Goal: Task Accomplishment & Management: Complete application form

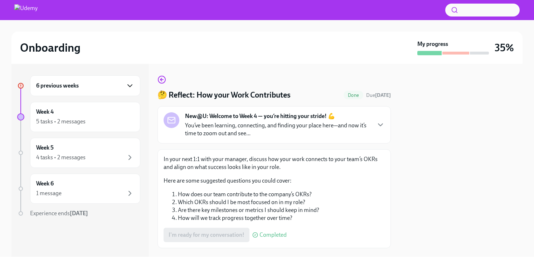
click at [126, 83] on icon "button" at bounding box center [130, 85] width 9 height 9
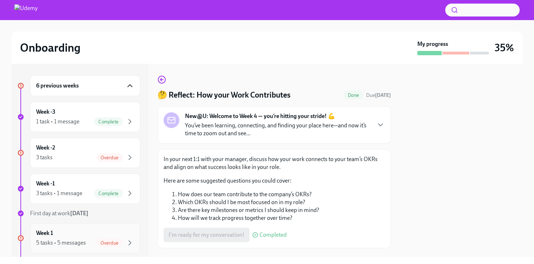
click at [91, 242] on div "5 tasks • 5 messages Overdue" at bounding box center [85, 242] width 98 height 9
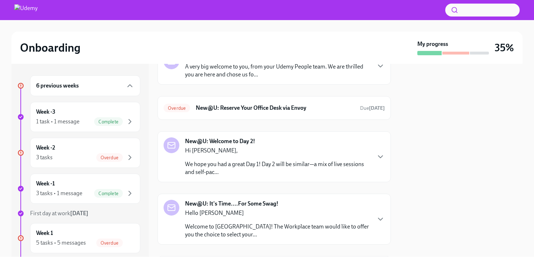
scroll to position [55, 0]
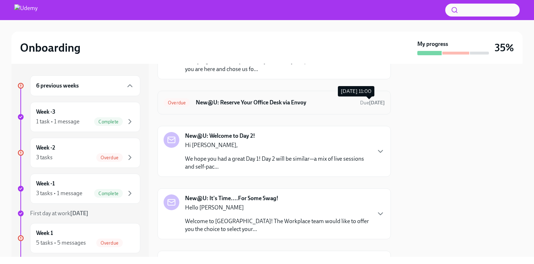
click at [360, 101] on span "Due [DATE]" at bounding box center [372, 103] width 25 height 6
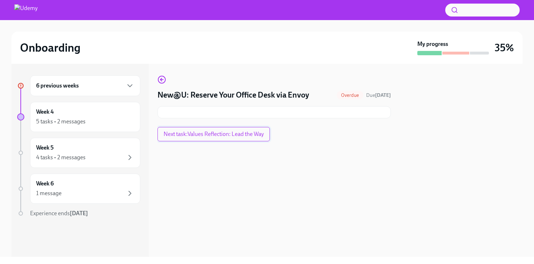
click at [238, 137] on span "Next task : Values Reflection: Lead the Way" at bounding box center [214, 133] width 100 height 7
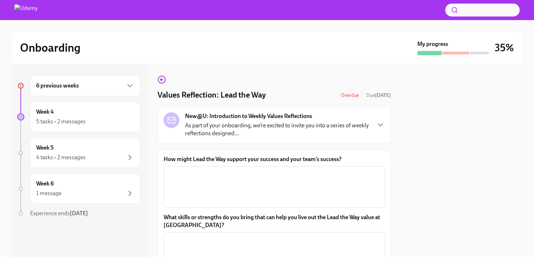
scroll to position [89, 0]
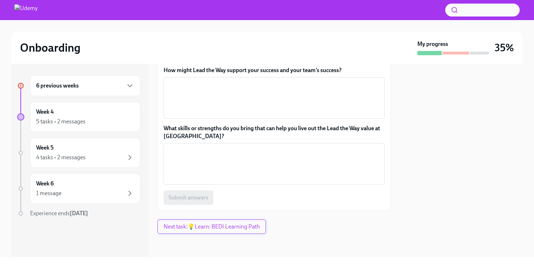
click at [203, 226] on span "Next task : 💡Learn: BEDI Learning Path" at bounding box center [212, 226] width 96 height 7
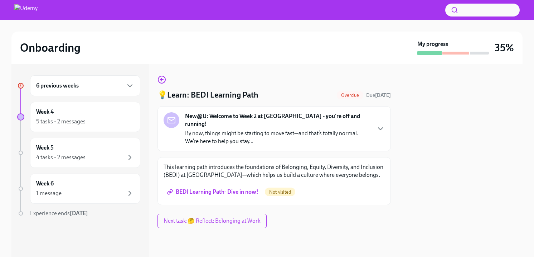
click at [134, 88] on div "6 previous weeks" at bounding box center [85, 85] width 110 height 21
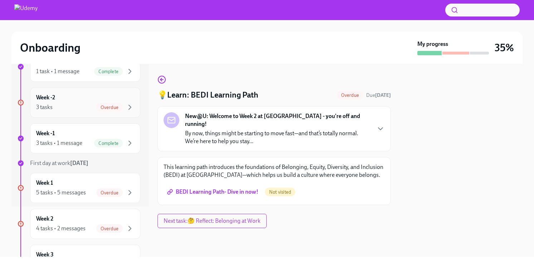
scroll to position [53, 0]
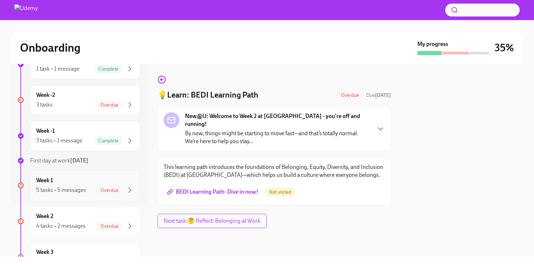
click at [88, 188] on div "5 tasks • 5 messages Overdue" at bounding box center [85, 189] width 98 height 9
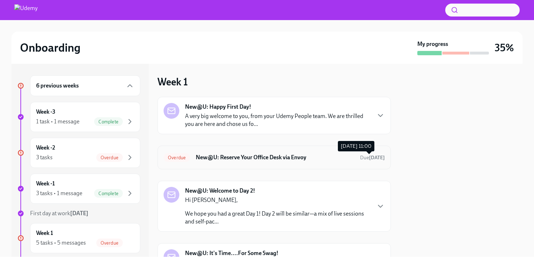
click at [378, 159] on strong "[DATE]" at bounding box center [377, 157] width 16 height 6
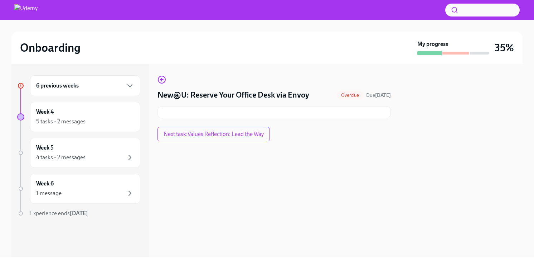
click at [342, 115] on div at bounding box center [274, 112] width 233 height 12
click at [328, 108] on div at bounding box center [274, 112] width 233 height 12
click at [161, 83] on icon "button" at bounding box center [162, 79] width 9 height 9
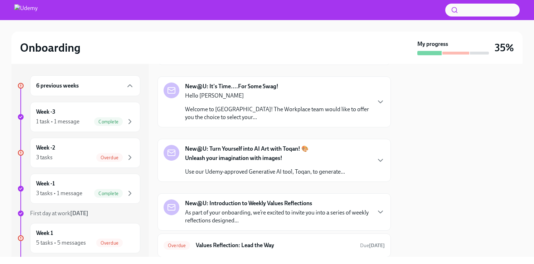
scroll to position [212, 0]
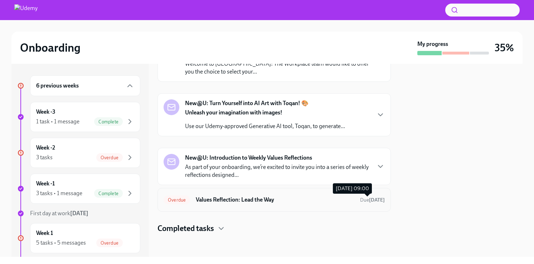
click at [369, 201] on strong "14 days ago" at bounding box center [377, 200] width 16 height 6
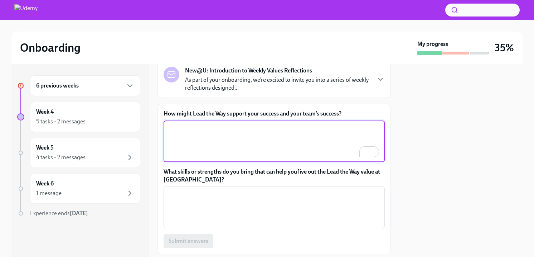
scroll to position [45, 0]
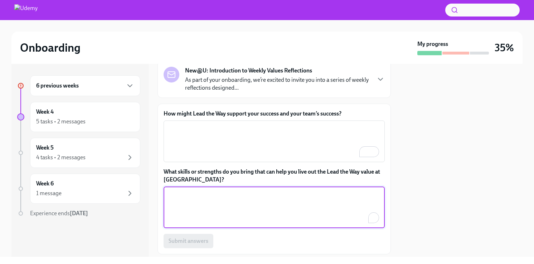
click at [227, 202] on textarea "What skills or strengths do you bring that can help you live out the Lead the W…" at bounding box center [274, 207] width 213 height 34
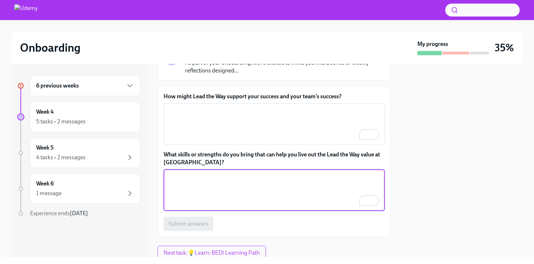
scroll to position [0, 0]
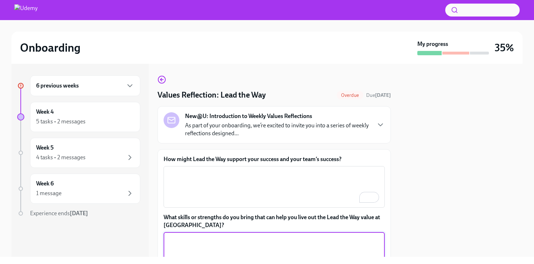
click at [241, 98] on h4 "Values Reflection: Lead the Way" at bounding box center [212, 95] width 108 height 11
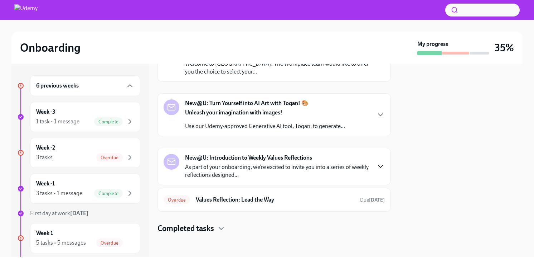
click at [380, 165] on icon "button" at bounding box center [380, 166] width 9 height 9
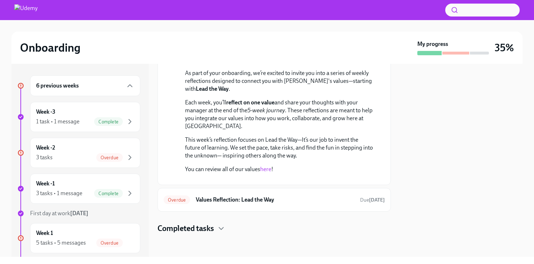
click at [217, 179] on button "Zoom image" at bounding box center [279, 179] width 188 height 0
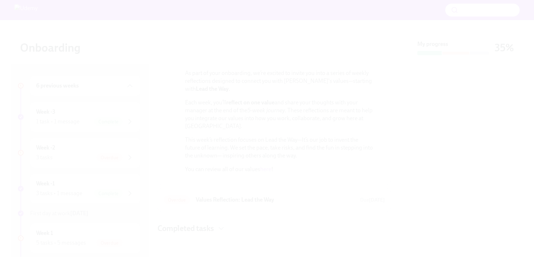
click at [217, 142] on button "Unzoom image" at bounding box center [267, 132] width 534 height 264
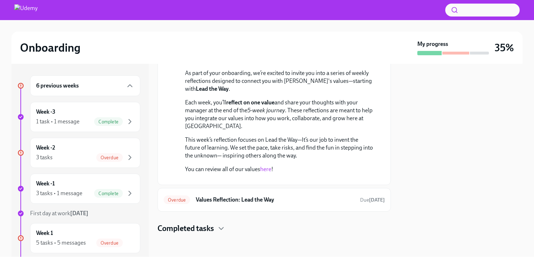
click at [266, 165] on link "here" at bounding box center [265, 168] width 11 height 7
click at [213, 227] on h4 "Completed tasks" at bounding box center [186, 228] width 57 height 11
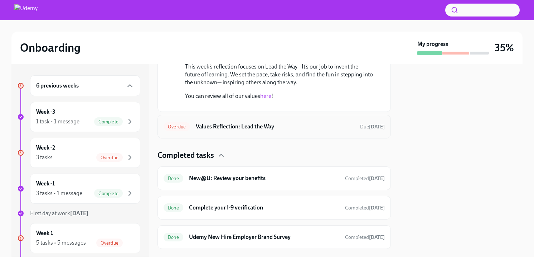
click at [236, 130] on h6 "Values Reflection: Lead the Way" at bounding box center [275, 126] width 159 height 8
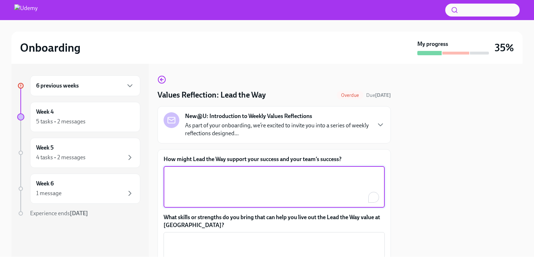
click at [216, 183] on textarea "How might Lead the Way support your success and your team’s success?" at bounding box center [274, 186] width 213 height 34
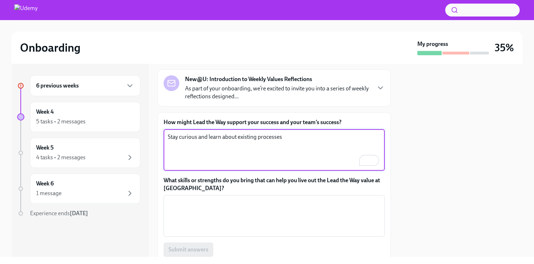
scroll to position [38, 0]
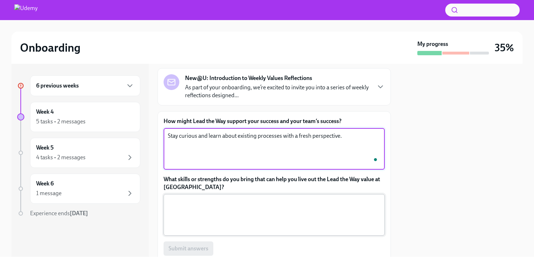
type textarea "Stay curious and learn about existing processes with a fresh perspective."
click at [238, 214] on textarea "What skills or strengths do you bring that can help you live out the Lead the W…" at bounding box center [274, 214] width 213 height 34
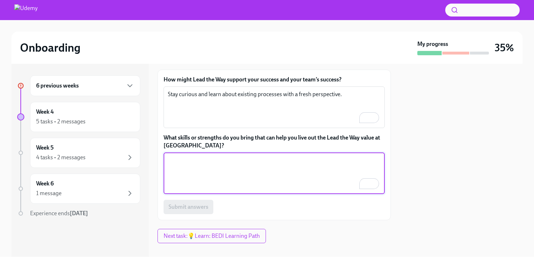
scroll to position [79, 0]
type textarea "E"
type textarea "Change management, flexibility and adaptability"
click at [188, 208] on span "Submit answers" at bounding box center [189, 206] width 40 height 7
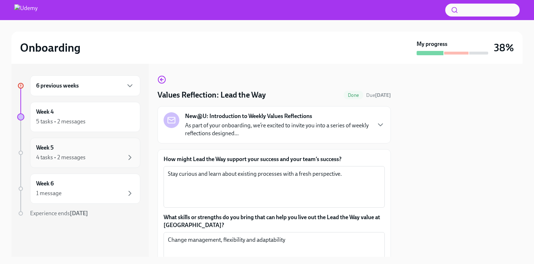
click at [88, 152] on div "Week 5 4 tasks • 2 messages" at bounding box center [85, 153] width 98 height 18
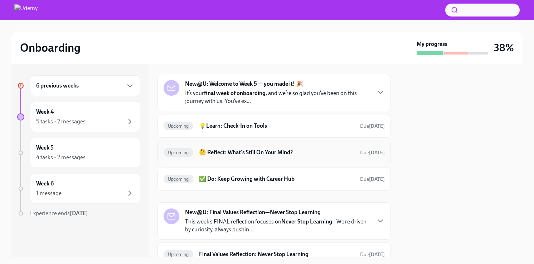
scroll to position [14, 0]
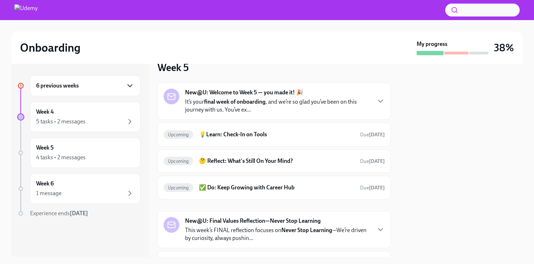
click at [129, 83] on icon "button" at bounding box center [130, 85] width 9 height 9
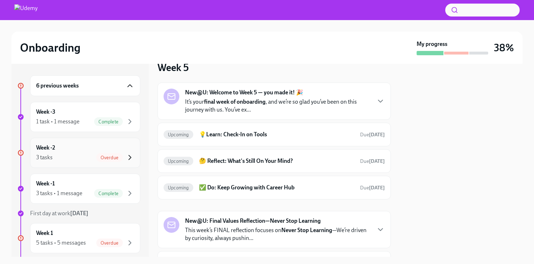
click at [126, 154] on icon "button" at bounding box center [130, 157] width 9 height 9
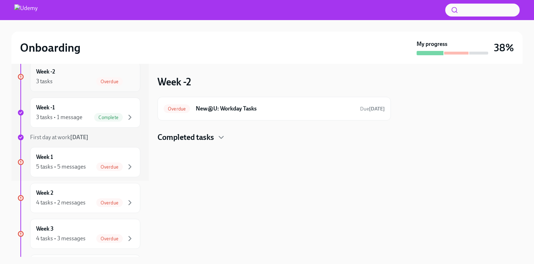
scroll to position [77, 0]
click at [241, 108] on h6 "New@U: Workday Tasks" at bounding box center [275, 109] width 159 height 8
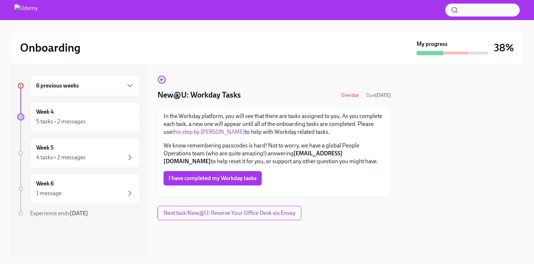
scroll to position [48, 0]
click at [239, 174] on span "I have completed my Workday tasks" at bounding box center [213, 177] width 88 height 7
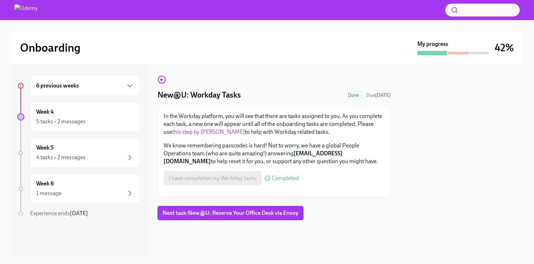
scroll to position [111, 0]
click at [238, 216] on span "Next task : New@U: Reserve Your Office Desk via Envoy" at bounding box center [231, 212] width 136 height 7
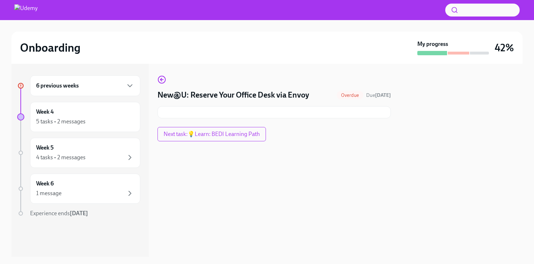
click at [191, 109] on div at bounding box center [274, 112] width 233 height 12
click at [163, 78] on icon "button" at bounding box center [162, 79] width 9 height 9
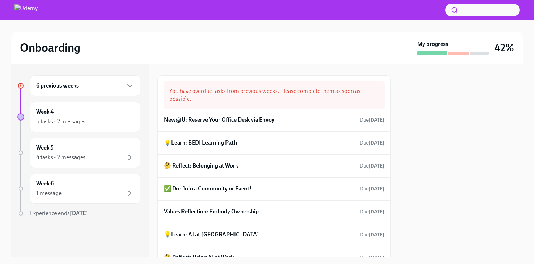
click at [116, 90] on div "6 previous weeks" at bounding box center [85, 85] width 98 height 9
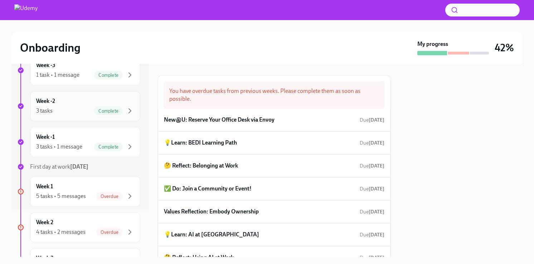
scroll to position [87, 0]
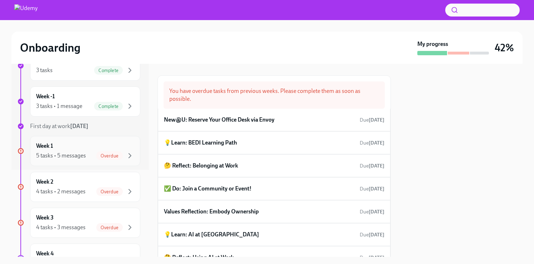
click at [104, 145] on div "Week 1 5 tasks • 5 messages Overdue" at bounding box center [85, 151] width 98 height 18
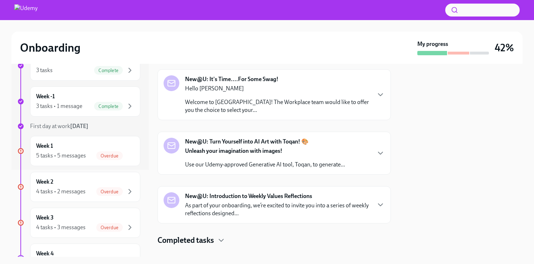
scroll to position [185, 0]
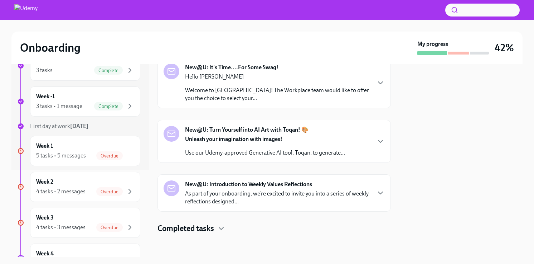
click at [212, 228] on h4 "Completed tasks" at bounding box center [186, 228] width 57 height 11
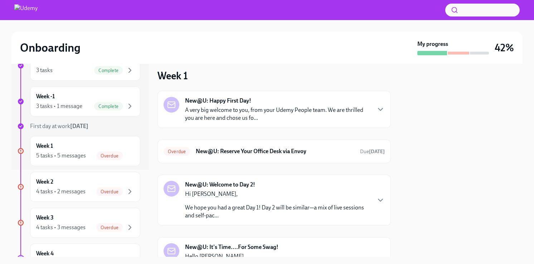
scroll to position [0, 0]
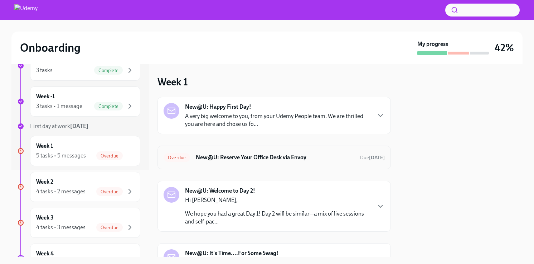
click at [293, 160] on h6 "New@U: Reserve Your Office Desk via Envoy" at bounding box center [275, 157] width 159 height 8
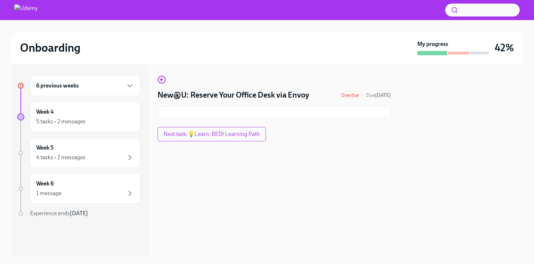
click at [293, 160] on div at bounding box center [274, 152] width 233 height 23
click at [236, 135] on span "Next task : 💡Learn: BEDI Learning Path" at bounding box center [212, 133] width 96 height 7
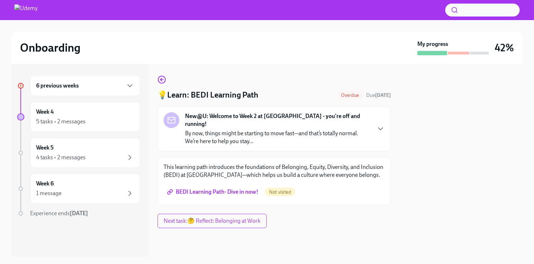
click at [214, 188] on span "BEDI Learning Path- Dive in now!" at bounding box center [214, 191] width 90 height 7
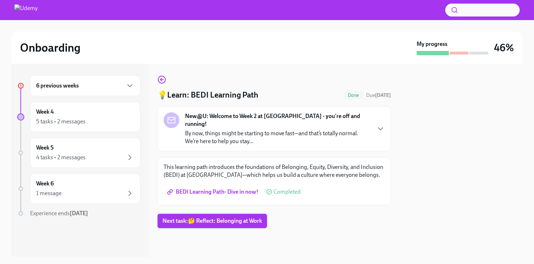
click at [242, 217] on span "Next task : 🤔 Reflect: Belonging at Work" at bounding box center [213, 220] width 100 height 7
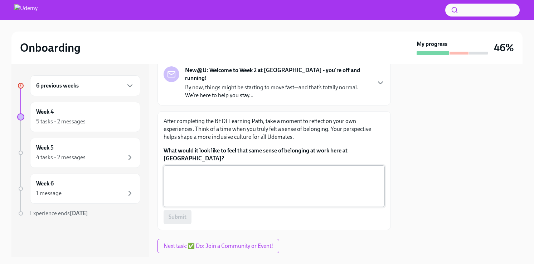
scroll to position [49, 0]
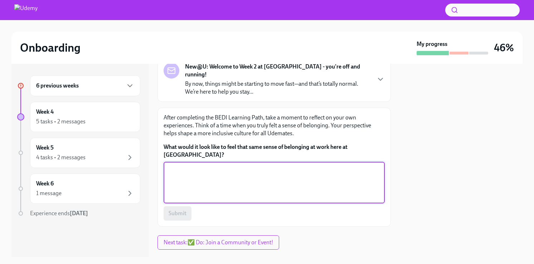
click at [238, 165] on textarea "What would it look like to feel that same sense of belonging at work here at [G…" at bounding box center [274, 182] width 213 height 34
click at [189, 165] on textarea "What would it look like to feel that same sense of belonging at work here at [G…" at bounding box center [274, 182] width 213 height 34
type textarea "B"
type textarea "Able to be my authentic-self at work"
click at [171, 209] on span "Submit" at bounding box center [178, 212] width 18 height 7
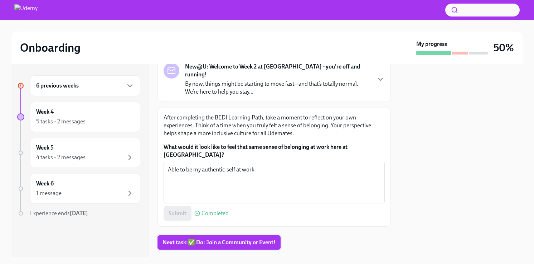
click at [211, 238] on span "Next task : ✅ Do: Join a Community or Event!" at bounding box center [219, 241] width 113 height 7
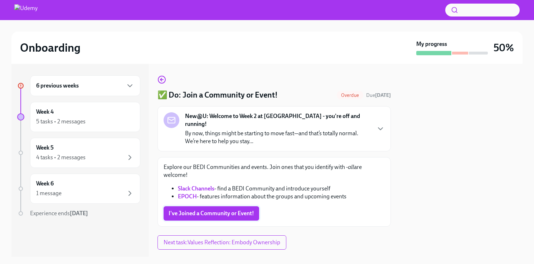
click at [199, 209] on span "I've Joined a Community or Event!" at bounding box center [212, 212] width 86 height 7
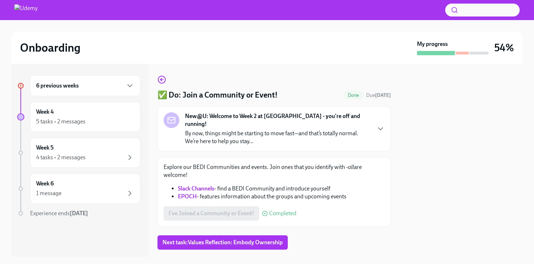
click at [125, 81] on div "6 previous weeks" at bounding box center [85, 85] width 98 height 9
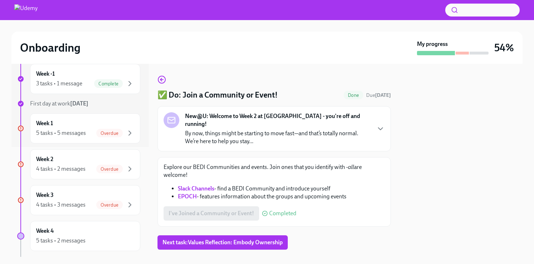
scroll to position [114, 0]
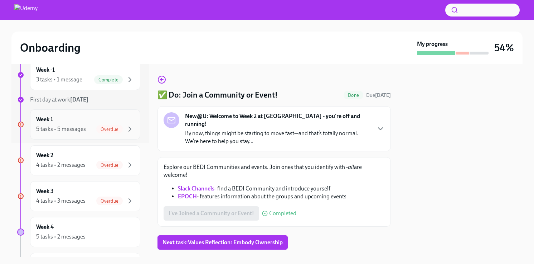
click at [91, 130] on div "5 tasks • 5 messages Overdue" at bounding box center [85, 129] width 98 height 9
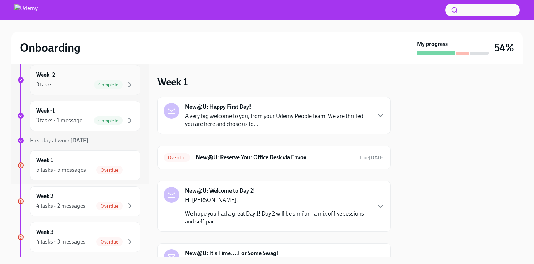
scroll to position [86, 0]
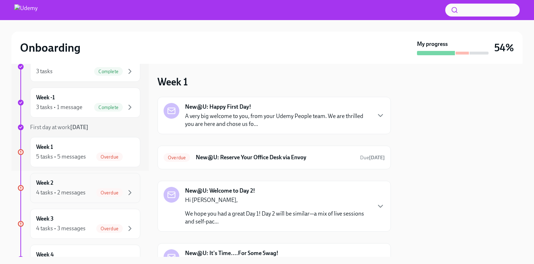
click at [79, 193] on div "4 tasks • 2 messages" at bounding box center [60, 192] width 49 height 8
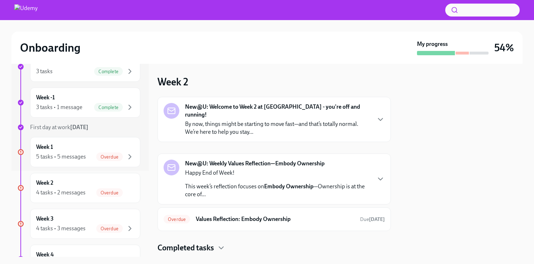
scroll to position [11, 0]
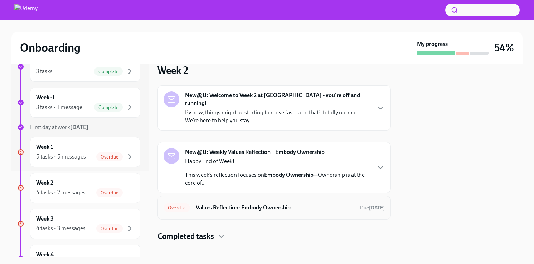
click at [257, 203] on h6 "Values Reflection: Embody Ownership" at bounding box center [275, 207] width 159 height 8
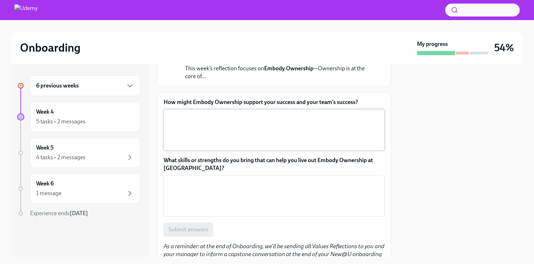
scroll to position [76, 0]
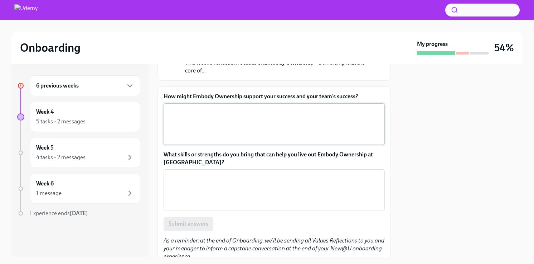
click at [213, 124] on textarea "How might Embody Ownership support your success and your team’s success?" at bounding box center [274, 124] width 213 height 34
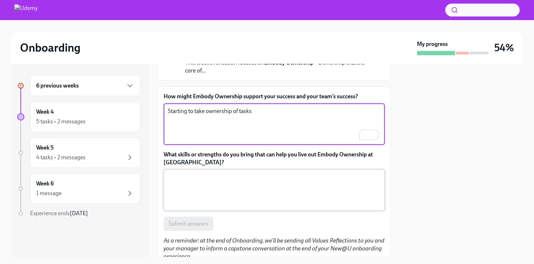
type textarea "Starting to take ownership of tasks"
click at [193, 186] on textarea "What skills or strengths do you bring that can help you live out Embody Ownersh…" at bounding box center [274, 190] width 213 height 34
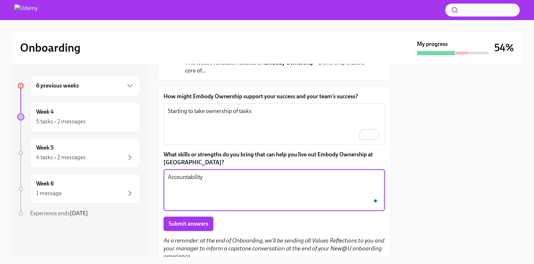
type textarea "Accountability"
click at [185, 220] on span "Submit answers" at bounding box center [189, 223] width 40 height 7
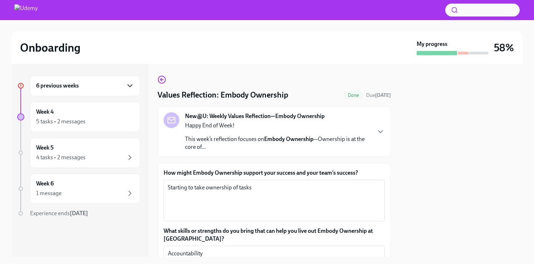
click at [129, 84] on icon "button" at bounding box center [130, 85] width 9 height 9
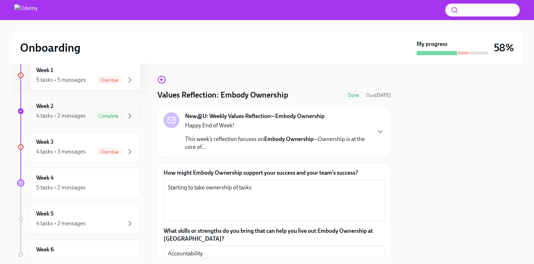
scroll to position [173, 0]
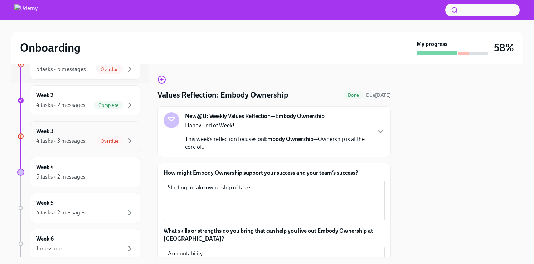
click at [68, 135] on div "Week 3 4 tasks • 3 messages Overdue" at bounding box center [85, 136] width 98 height 18
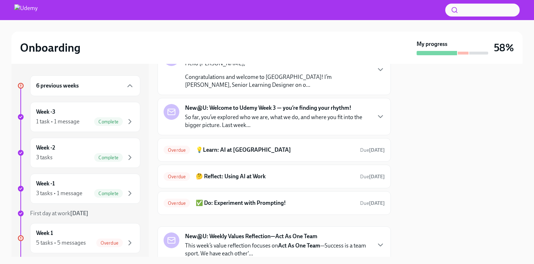
scroll to position [57, 0]
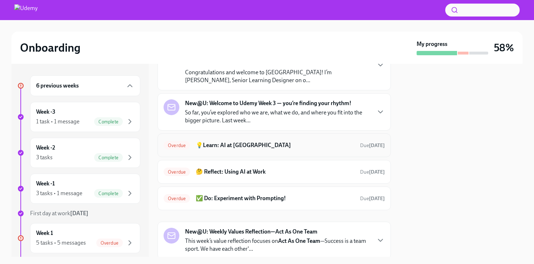
click at [240, 145] on h6 "💡Learn: AI at [GEOGRAPHIC_DATA]" at bounding box center [275, 145] width 159 height 8
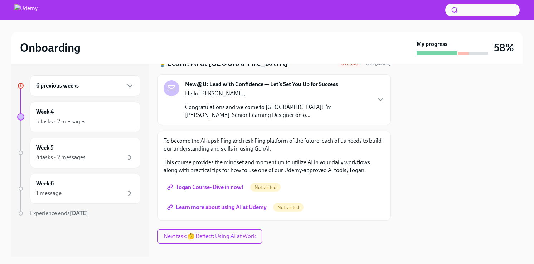
scroll to position [42, 0]
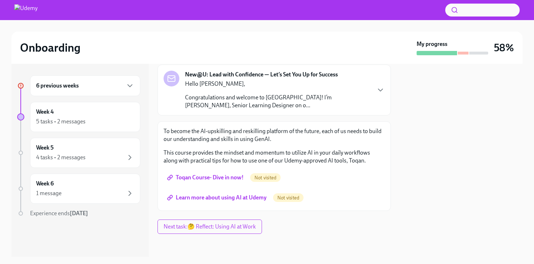
click at [225, 176] on span "Toqan Course- Dive in now!" at bounding box center [206, 177] width 75 height 7
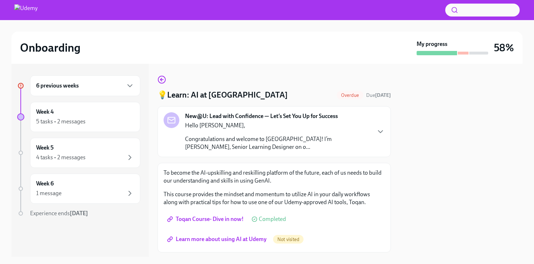
click at [194, 240] on span "Learn more about using AI at Udemy" at bounding box center [218, 238] width 98 height 7
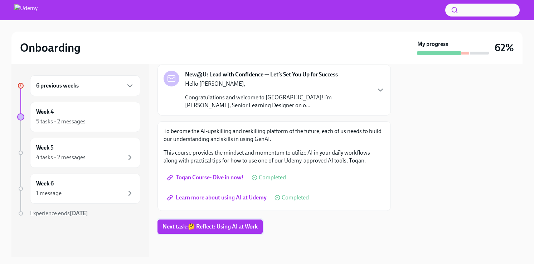
click at [193, 226] on span "Next task : 🤔 Reflect: Using AI at Work" at bounding box center [210, 226] width 95 height 7
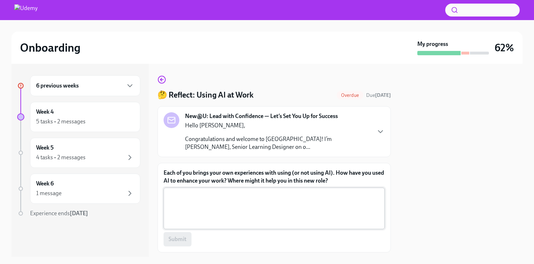
click at [214, 204] on textarea "Each of you brings your own experiences with using (or not using AI). How have …" at bounding box center [274, 208] width 213 height 34
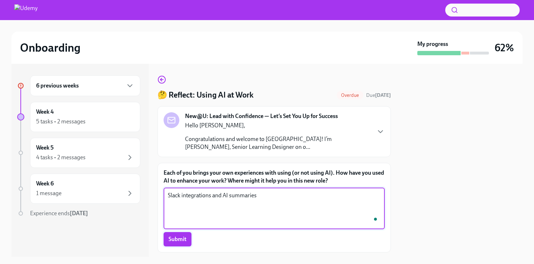
type textarea "Slack integrations and AI summaries"
click at [182, 237] on span "Submit" at bounding box center [178, 238] width 18 height 7
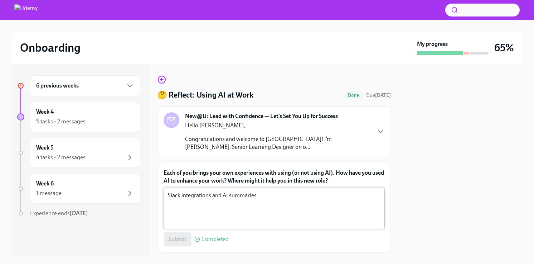
scroll to position [42, 0]
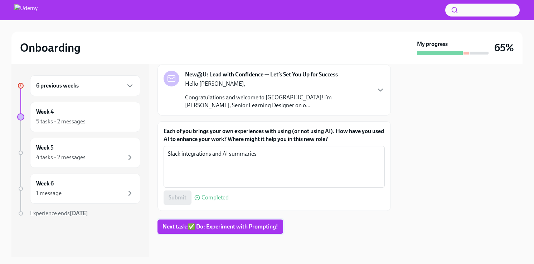
click at [203, 226] on span "Next task : ✅ Do: Experiment with Prompting!" at bounding box center [221, 226] width 116 height 7
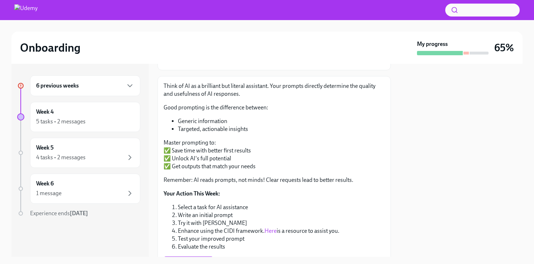
scroll to position [153, 0]
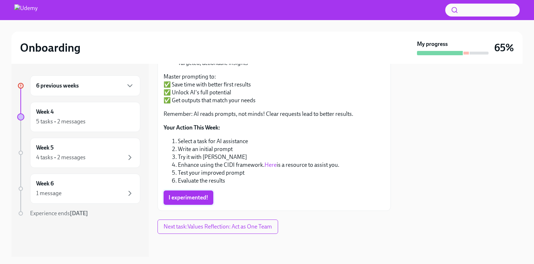
click at [197, 196] on span "I experimented!" at bounding box center [189, 197] width 40 height 7
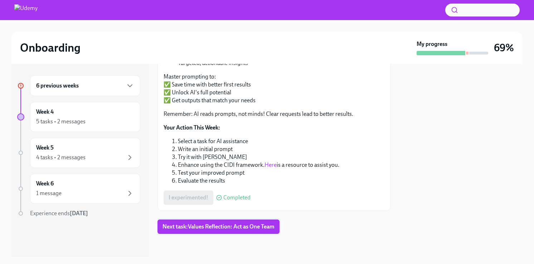
click at [193, 227] on span "Next task : Values Reflection: Act as One Team" at bounding box center [219, 226] width 112 height 7
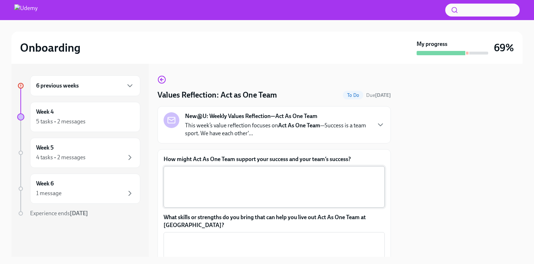
click at [225, 175] on textarea "How might Act As One Team support your success and your team’s success?" at bounding box center [274, 186] width 213 height 34
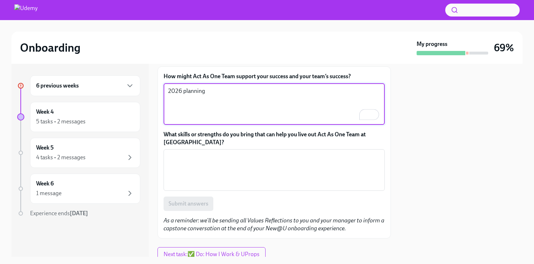
scroll to position [110, 0]
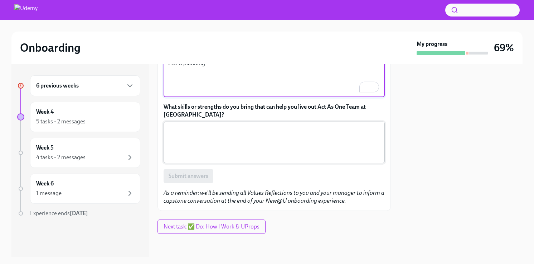
type textarea "2026 planning"
click at [210, 144] on textarea "What skills or strengths do you bring that can help you live out Act As One Tea…" at bounding box center [274, 142] width 213 height 34
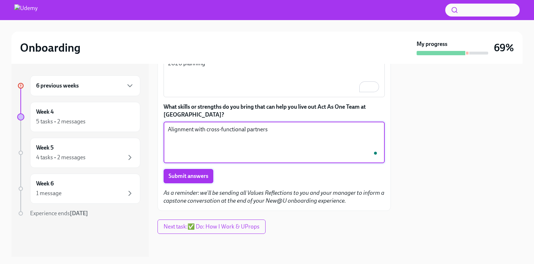
type textarea "Alignment with cross-functional partners"
click at [178, 176] on span "Submit answers" at bounding box center [189, 175] width 40 height 7
